Goal: Task Accomplishment & Management: Manage account settings

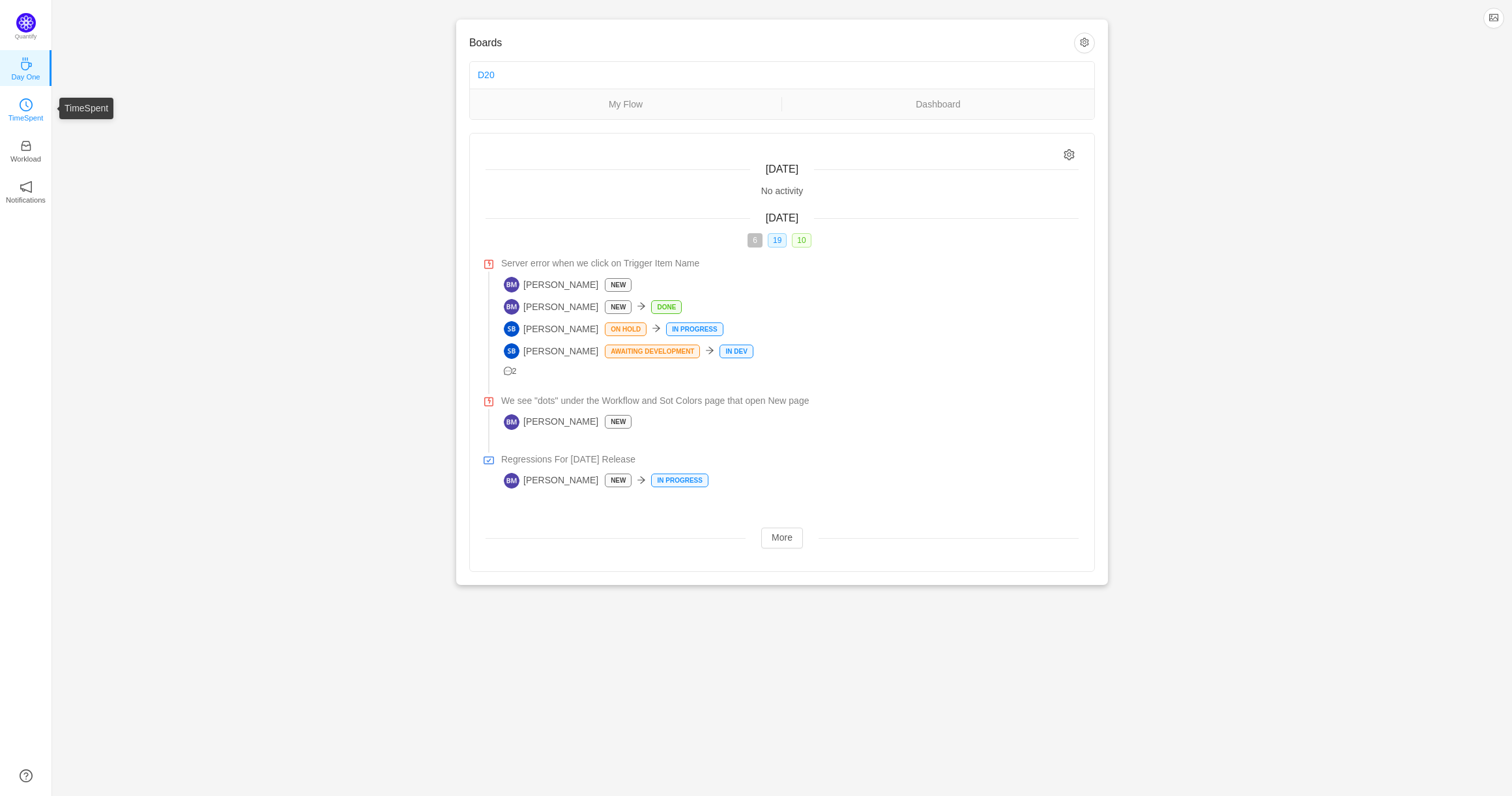
click at [26, 109] on icon "icon: clock-circle" at bounding box center [25, 105] width 13 height 13
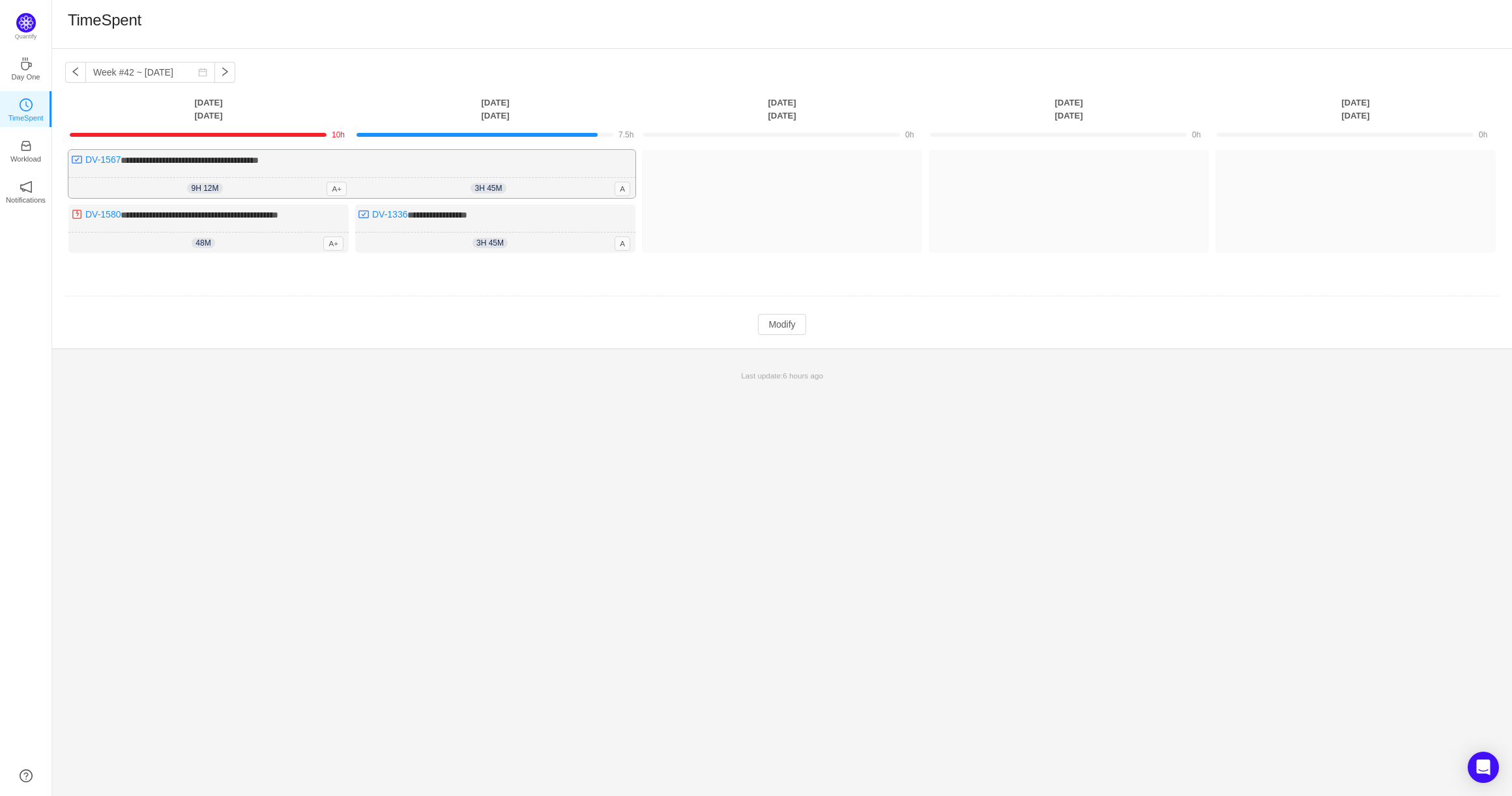
click at [589, 168] on div "**********" at bounding box center [352, 174] width 567 height 48
click at [774, 327] on button "Modify" at bounding box center [781, 324] width 48 height 21
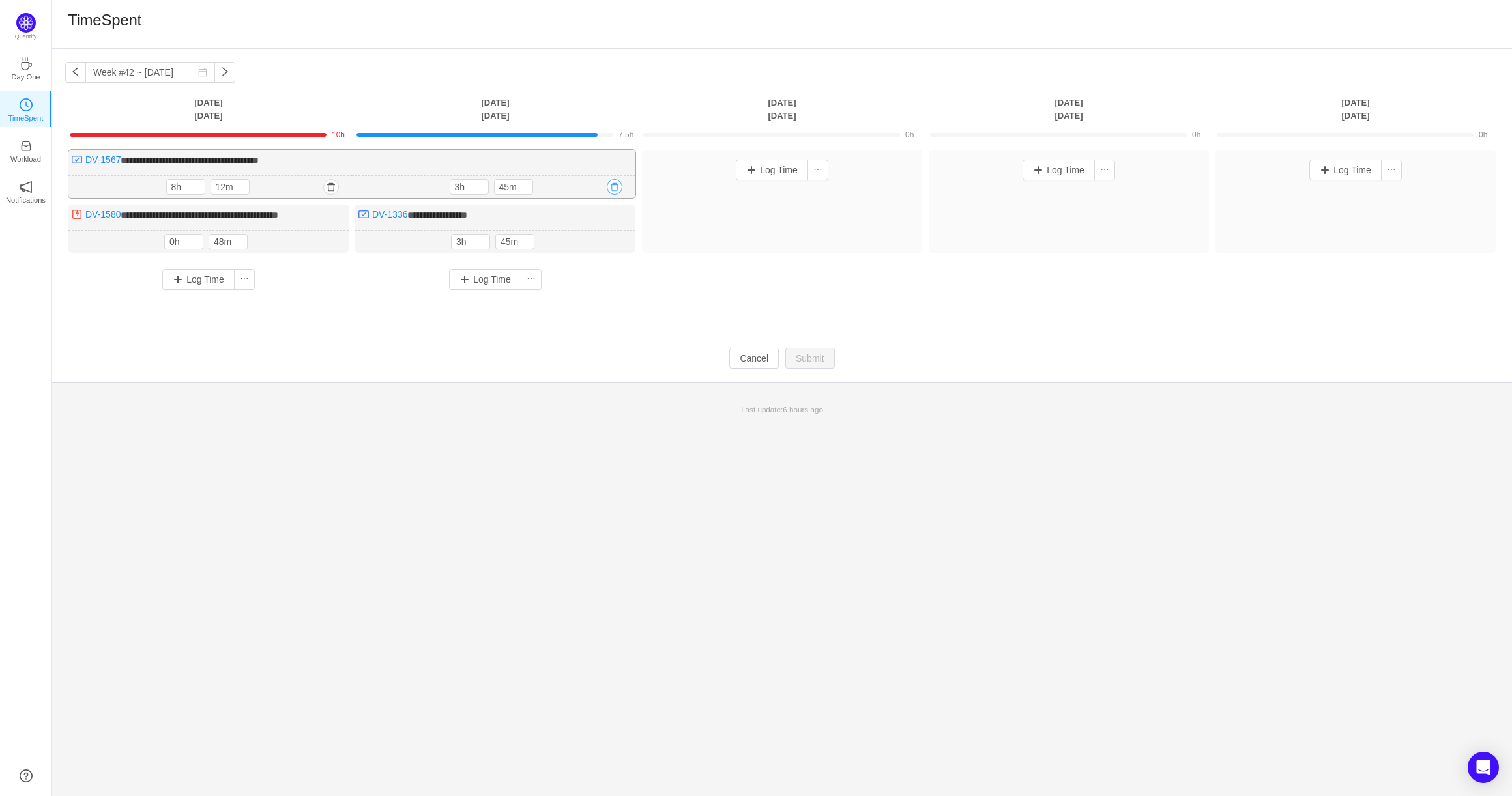
click at [617, 188] on button "button" at bounding box center [614, 187] width 15 height 15
click at [600, 247] on button "Yes" at bounding box center [600, 243] width 25 height 15
click at [617, 189] on button "button" at bounding box center [614, 187] width 15 height 15
click at [600, 239] on button "Yes" at bounding box center [600, 243] width 25 height 15
type input "7h"
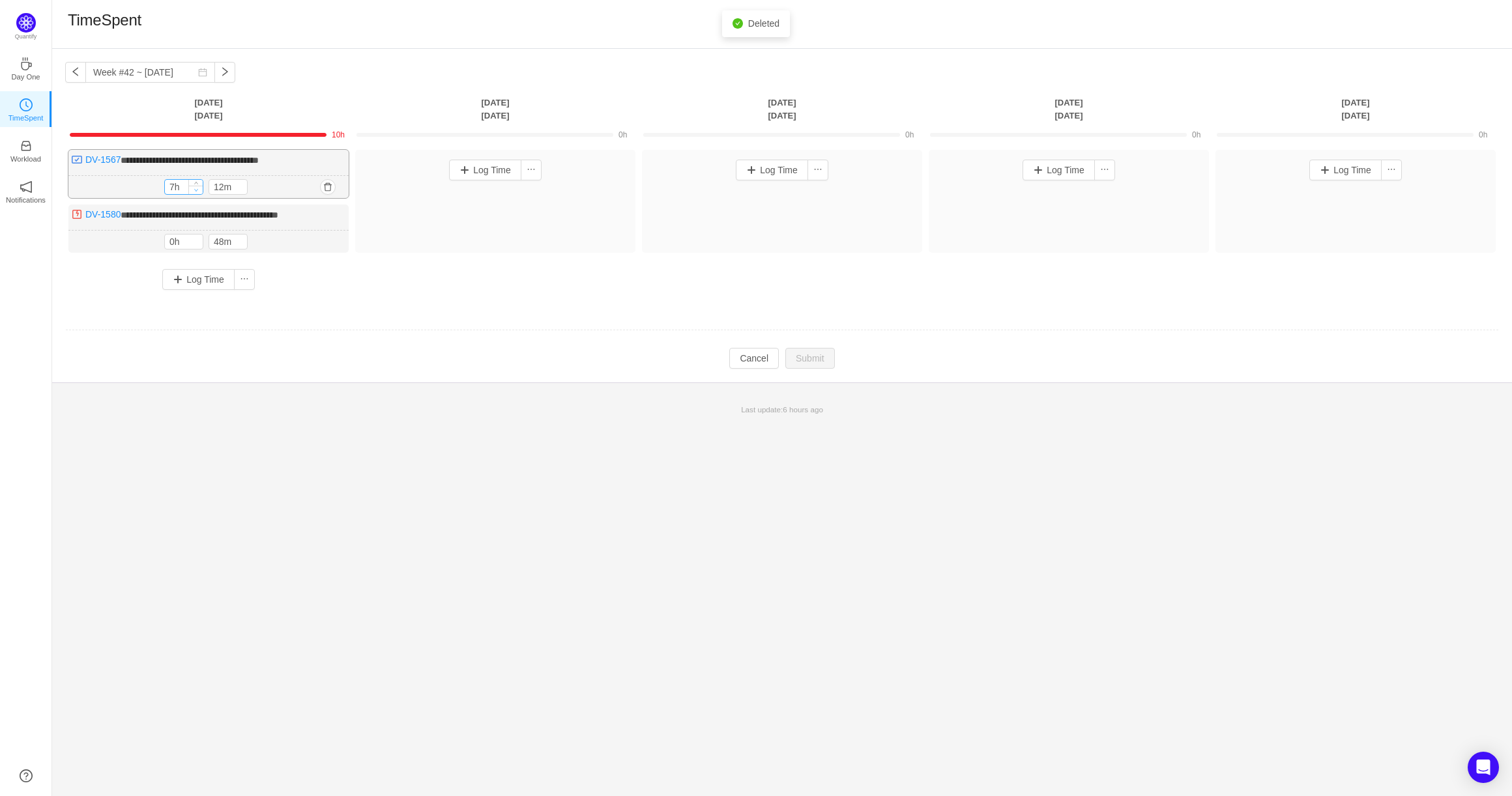
click at [196, 189] on icon "icon: down" at bounding box center [196, 190] width 5 height 5
click at [243, 191] on icon "icon: down" at bounding box center [241, 191] width 5 height 5
type input "0m"
click at [243, 191] on icon "icon: down" at bounding box center [241, 191] width 5 height 5
type input "6h"
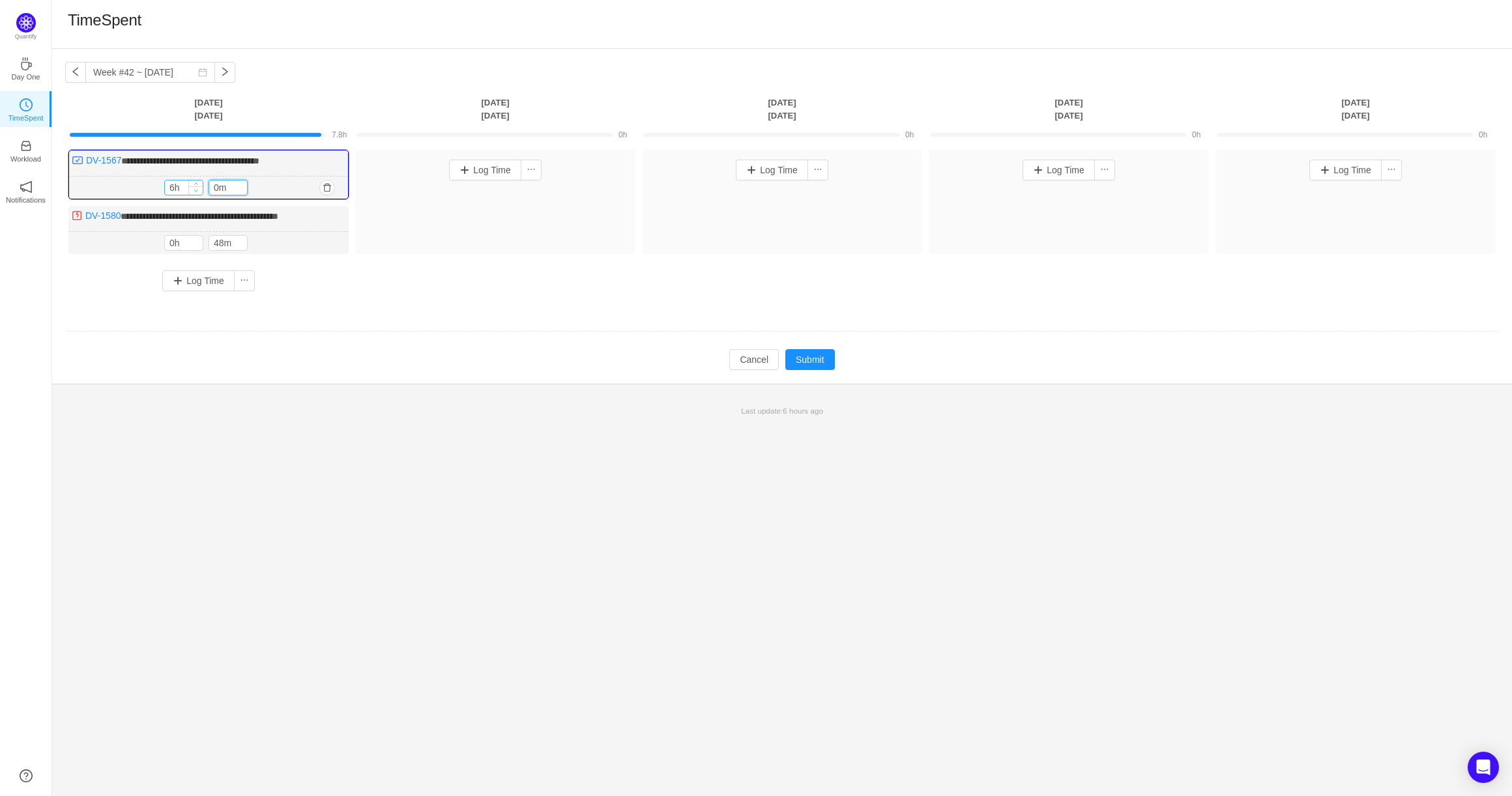
click at [196, 190] on icon "icon: down" at bounding box center [196, 191] width 5 height 5
type input "58m"
click at [244, 239] on span "Increase Value" at bounding box center [240, 239] width 14 height 8
type input "1h"
type input "0m"
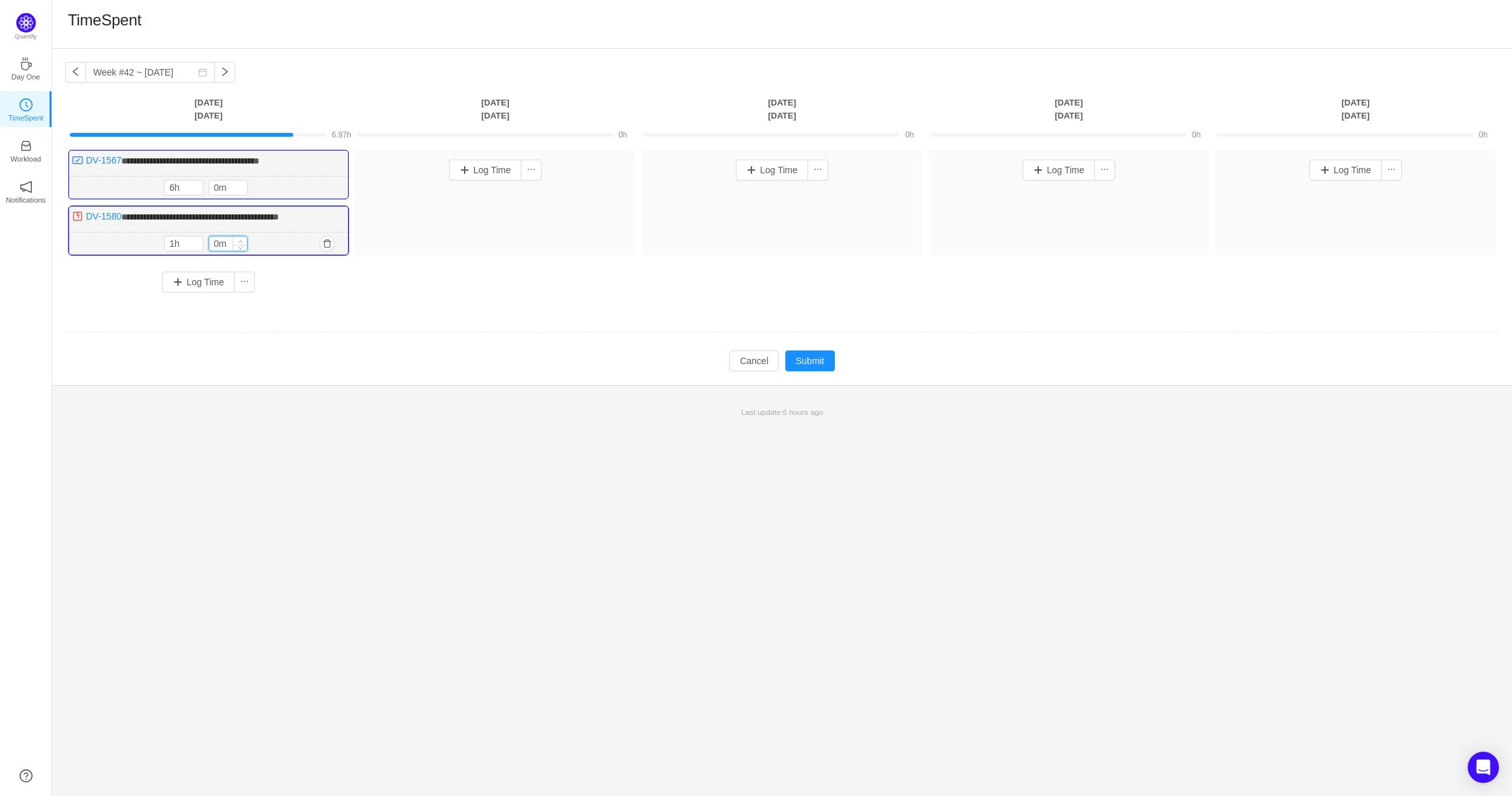
click at [244, 239] on span "Increase Value" at bounding box center [240, 240] width 14 height 8
click at [194, 239] on icon "icon: up" at bounding box center [196, 242] width 5 height 5
type input "1h"
click at [194, 246] on icon "icon: down" at bounding box center [196, 246] width 5 height 5
type input "7h"
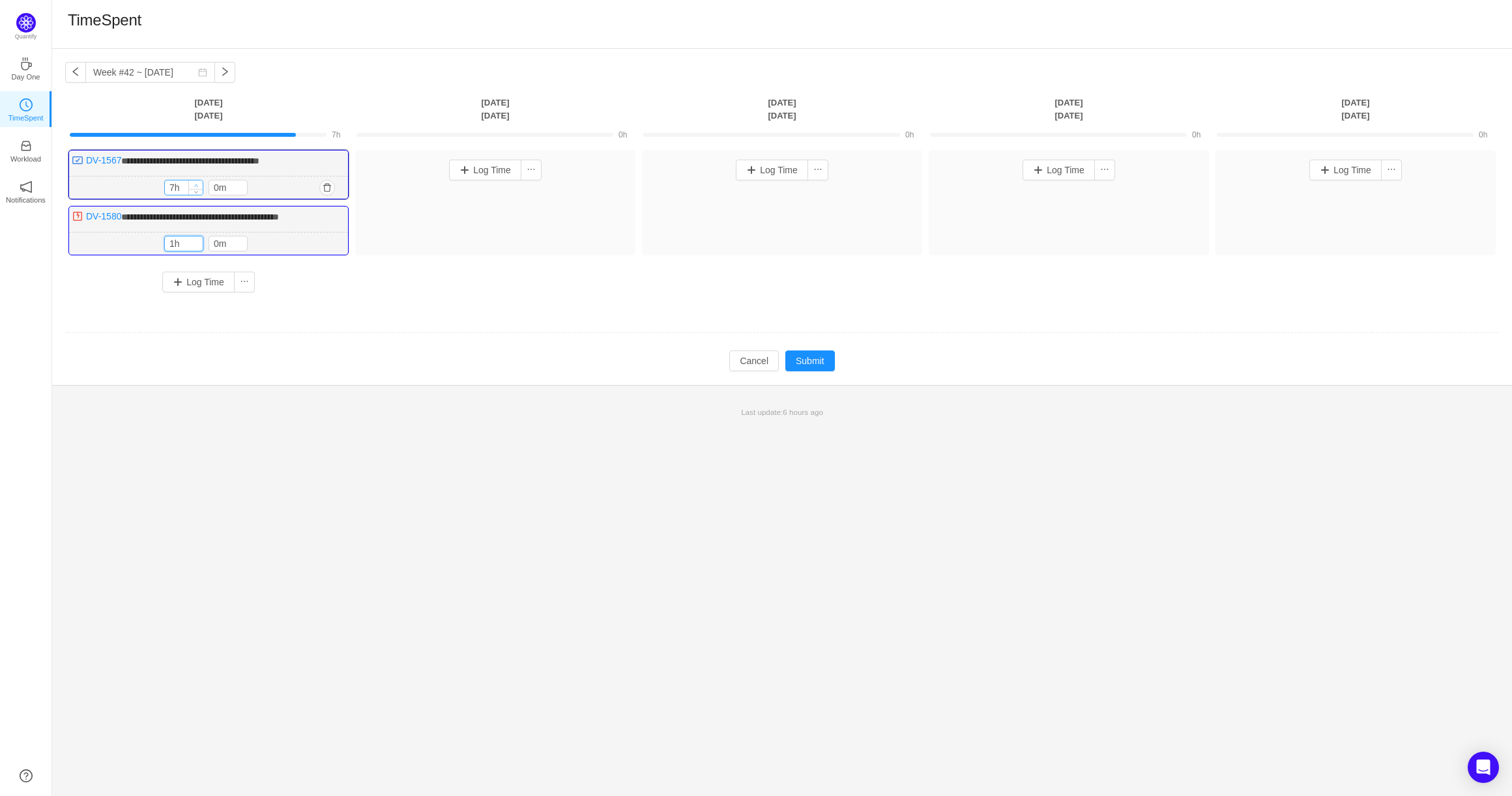
click at [196, 185] on icon "icon: up" at bounding box center [196, 186] width 4 height 2
click at [811, 364] on button "Submit" at bounding box center [810, 360] width 49 height 21
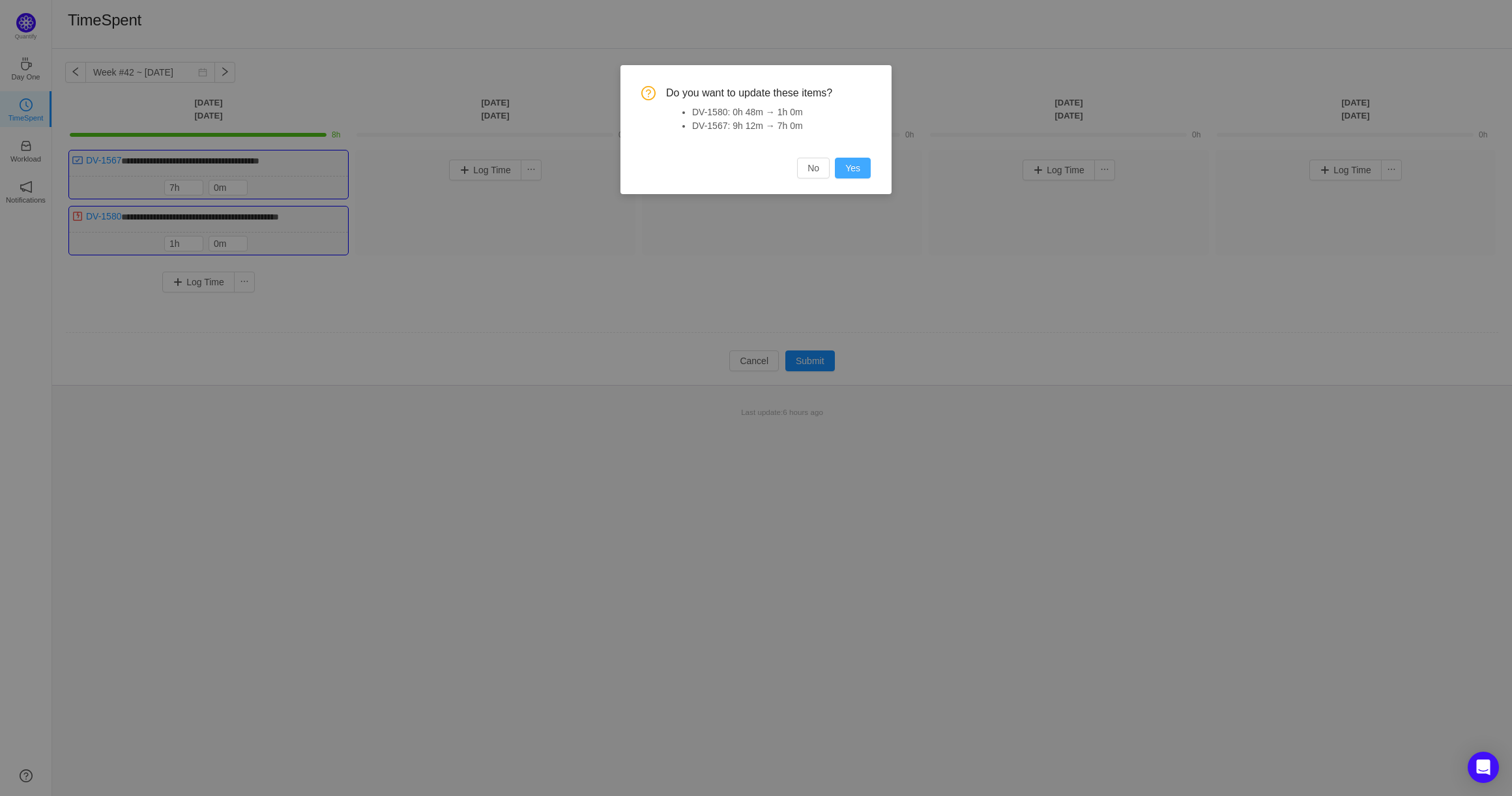
click at [849, 170] on button "Yes" at bounding box center [852, 168] width 36 height 21
